Goal: Task Accomplishment & Management: Manage account settings

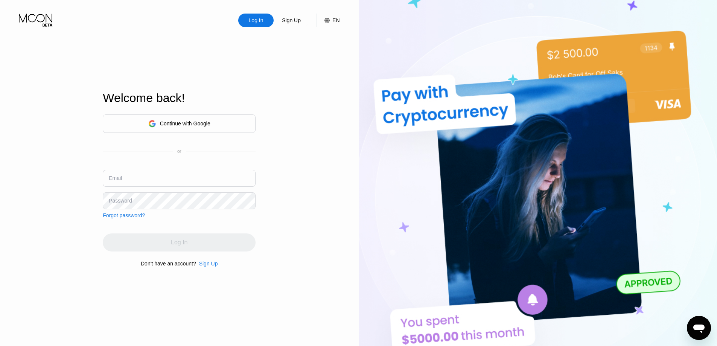
click at [157, 120] on div "Continue with Google" at bounding box center [179, 124] width 62 height 12
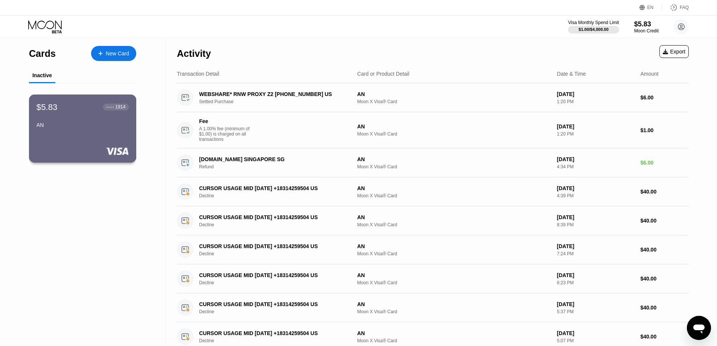
click at [105, 128] on div "AN" at bounding box center [83, 125] width 92 height 6
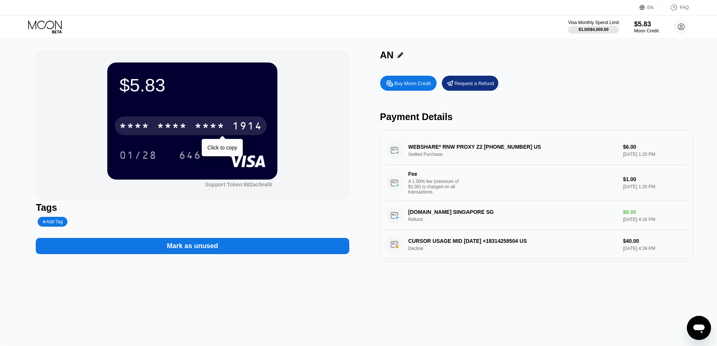
click at [138, 126] on div "* * * *" at bounding box center [134, 127] width 30 height 12
click at [138, 126] on div "4513" at bounding box center [134, 127] width 30 height 12
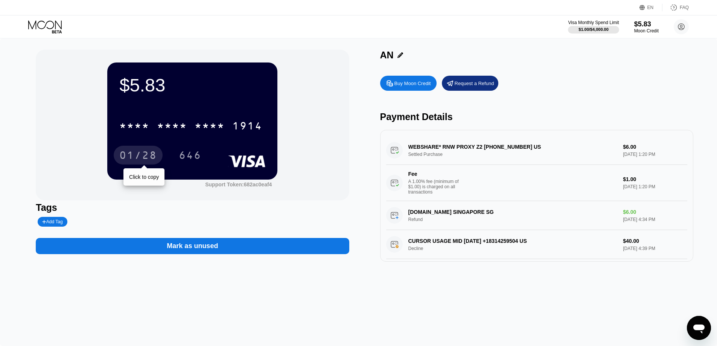
click at [147, 162] on div "01/28" at bounding box center [138, 156] width 38 height 12
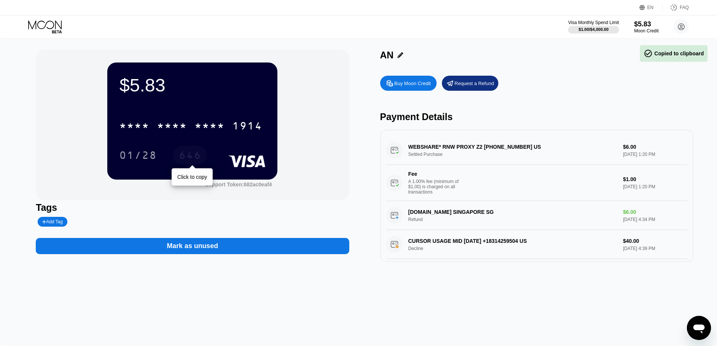
click at [184, 152] on div "646" at bounding box center [190, 156] width 23 height 12
